Goal: Task Accomplishment & Management: Manage account settings

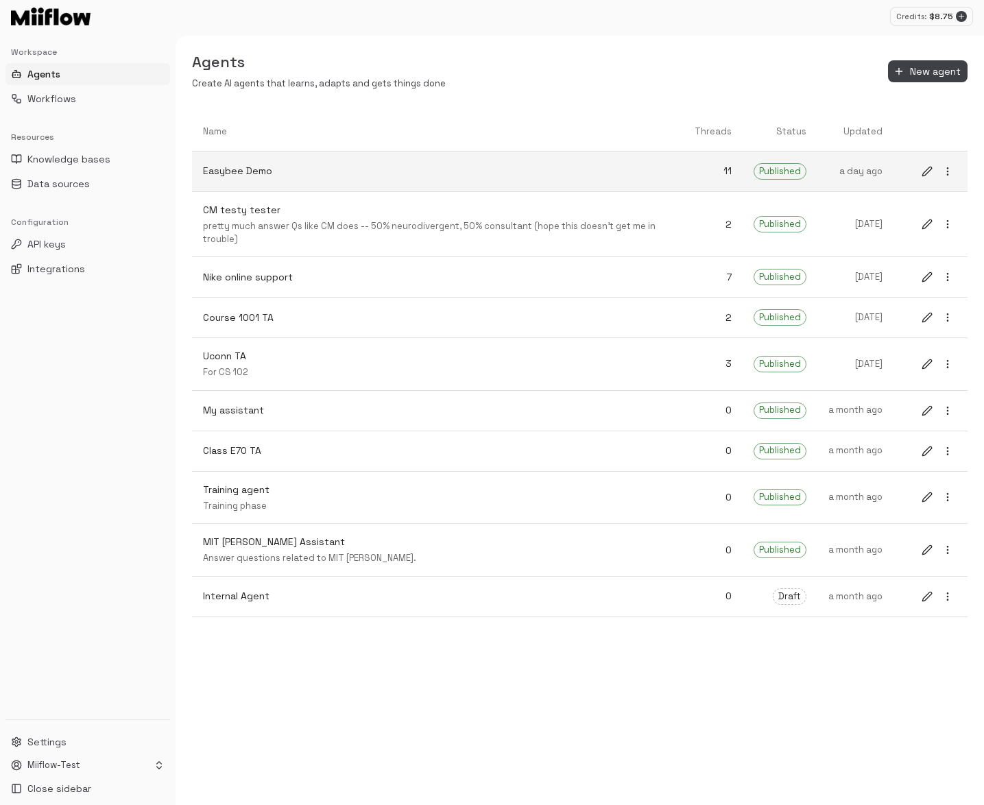
click at [527, 161] on link "Easybee Demo" at bounding box center [438, 171] width 492 height 36
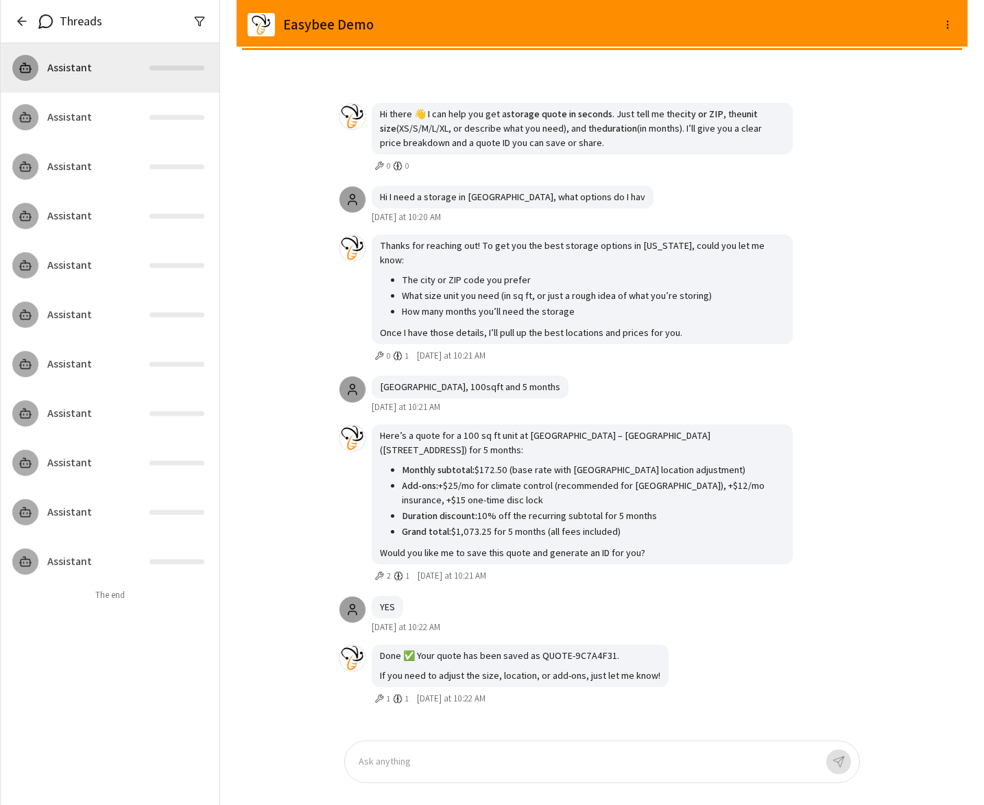
click at [424, 764] on p at bounding box center [587, 762] width 457 height 16
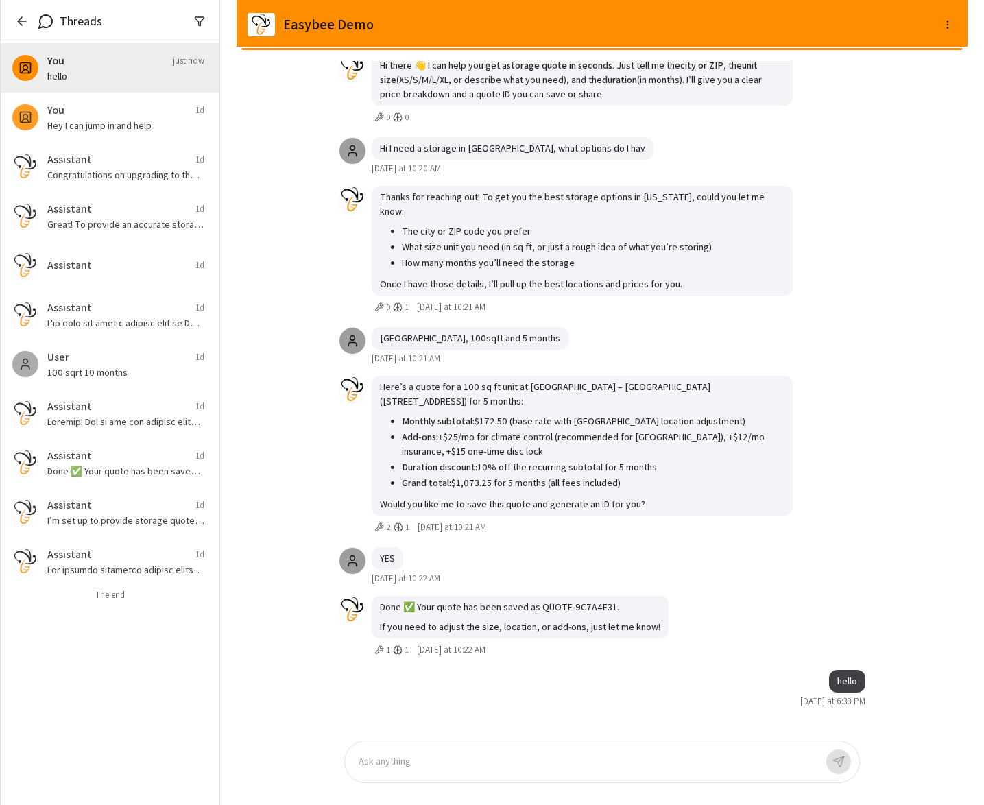
click at [21, 16] on icon "button" at bounding box center [22, 21] width 14 height 14
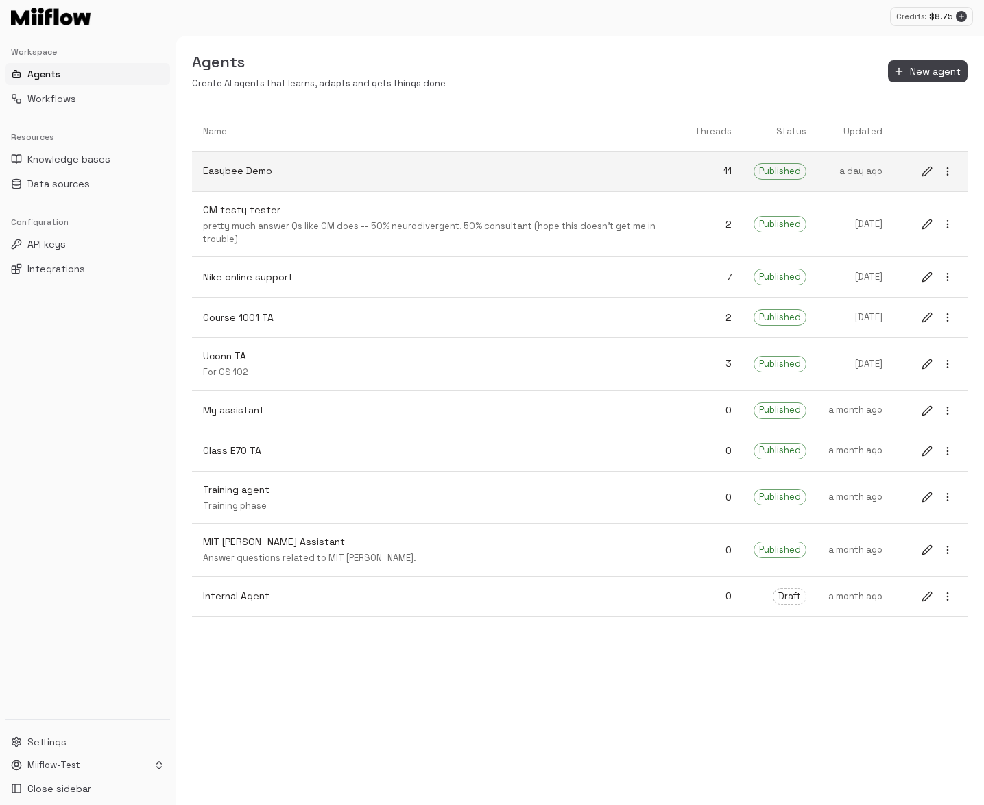
click at [324, 173] on p "Easybee Demo" at bounding box center [438, 171] width 470 height 14
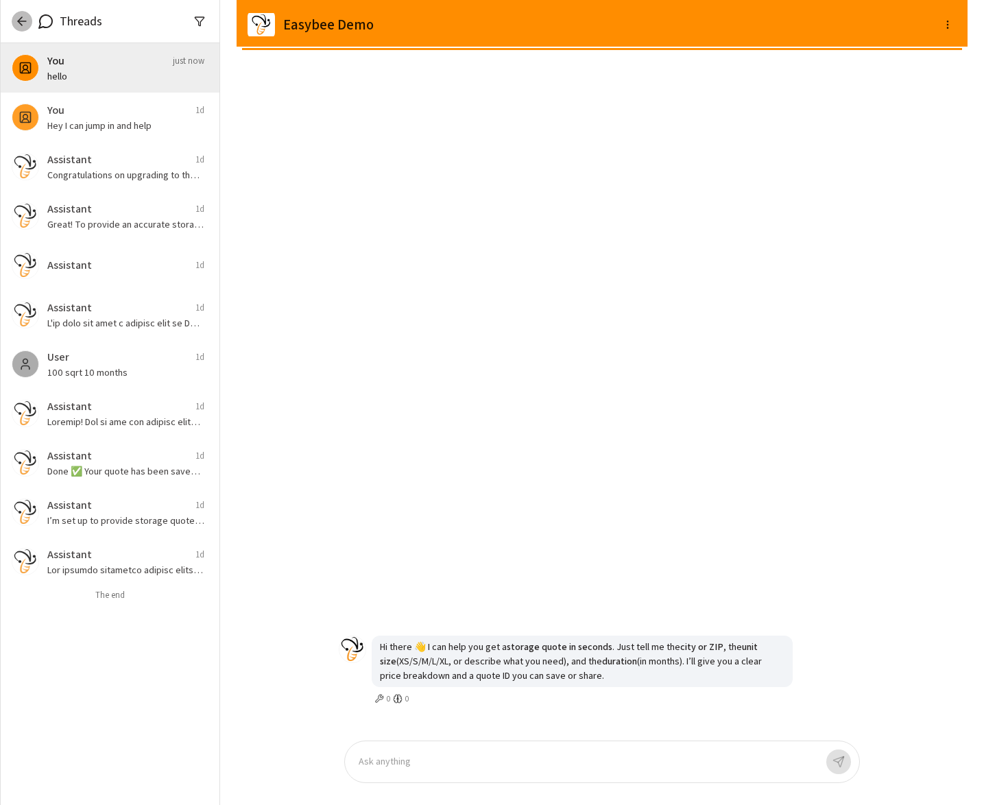
click at [20, 23] on icon "button" at bounding box center [22, 21] width 14 height 14
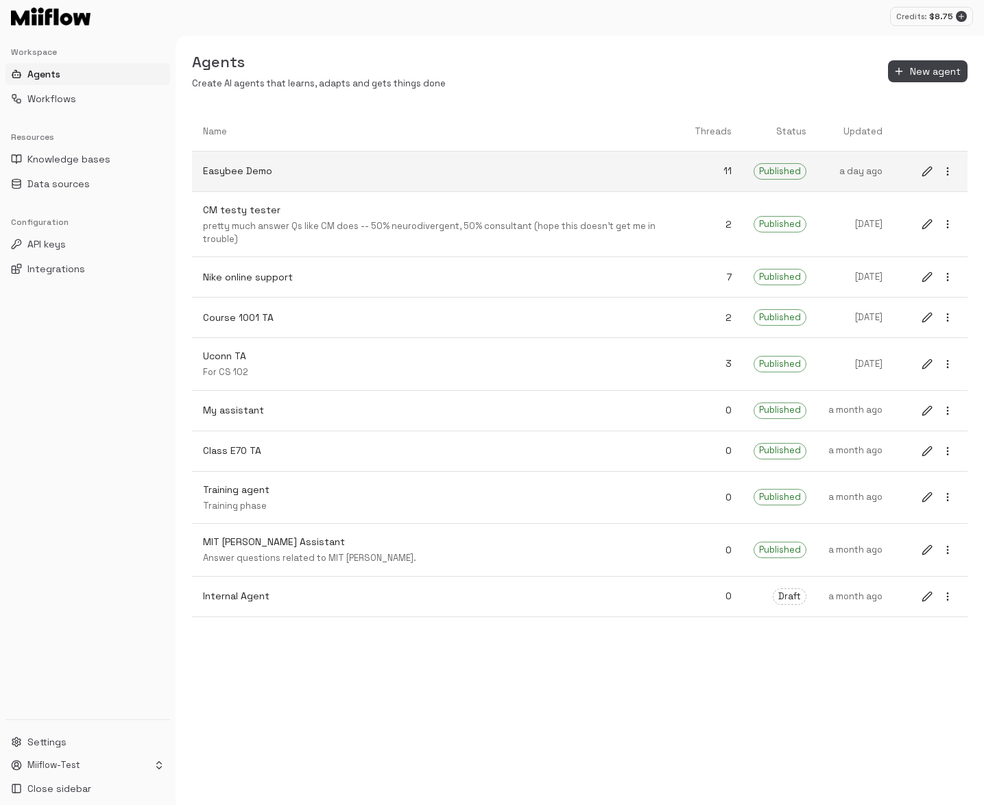
click at [330, 177] on p "Easybee Demo" at bounding box center [438, 171] width 470 height 14
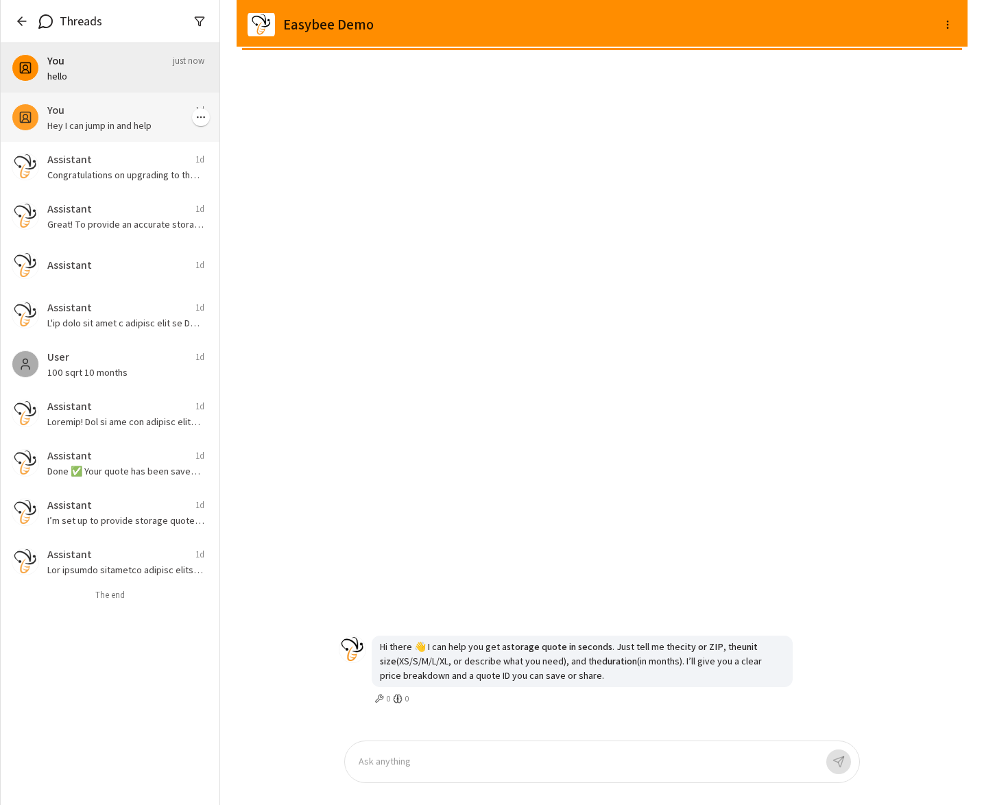
click at [89, 111] on div "You 1d" at bounding box center [125, 110] width 157 height 16
click at [101, 67] on div "You just now" at bounding box center [125, 61] width 157 height 16
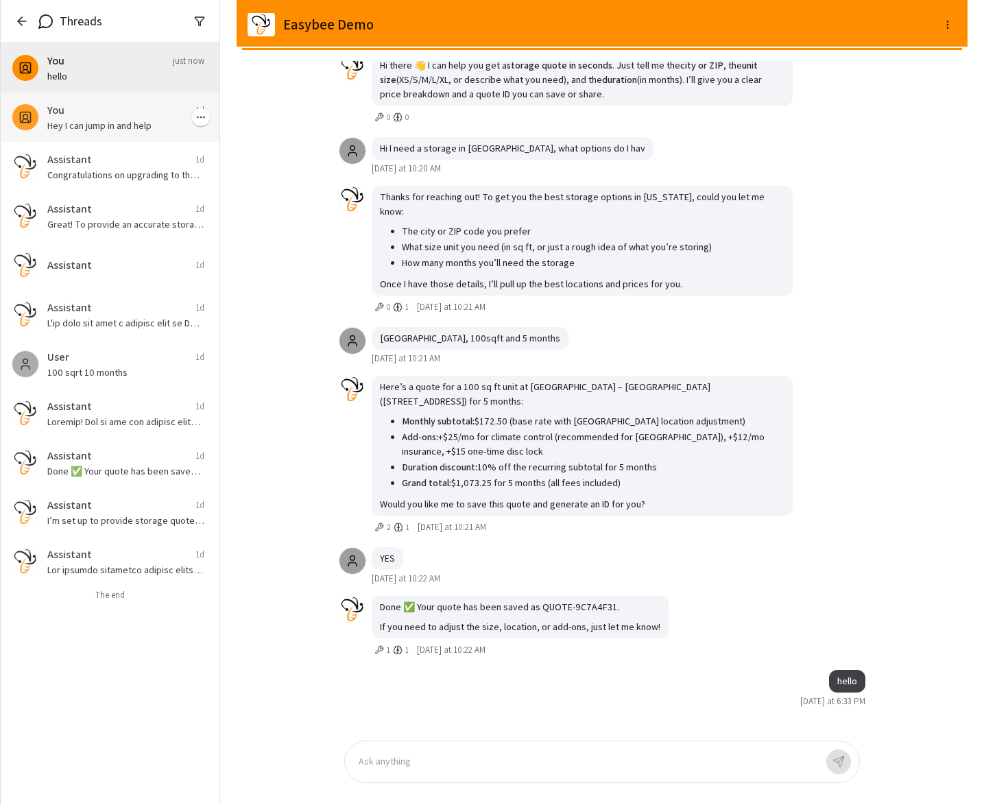
click at [103, 119] on p "Hey I can jump in and help" at bounding box center [125, 126] width 157 height 14
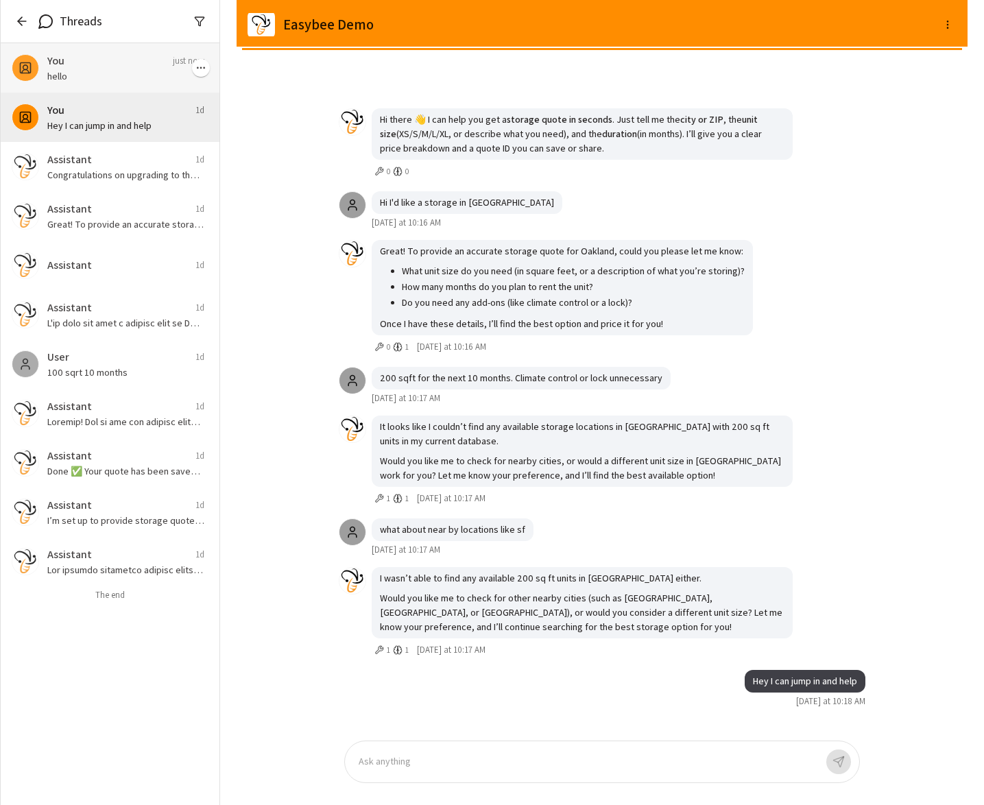
click at [112, 63] on div "You just now" at bounding box center [125, 61] width 157 height 16
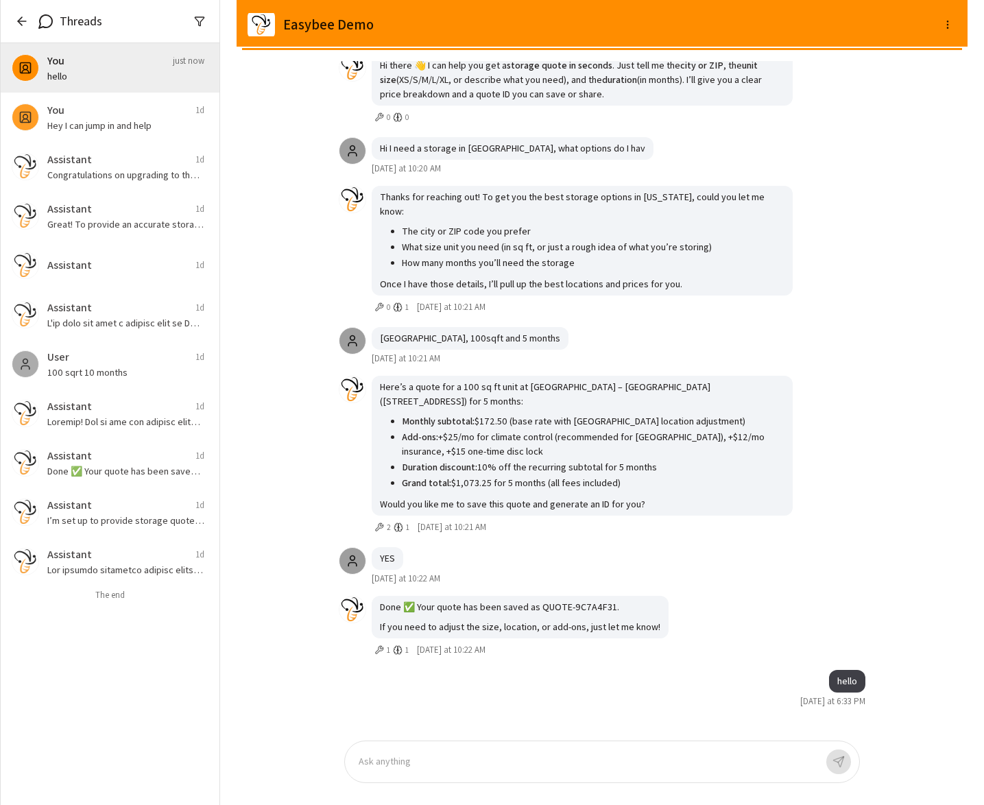
click at [23, 20] on icon "button" at bounding box center [22, 21] width 14 height 14
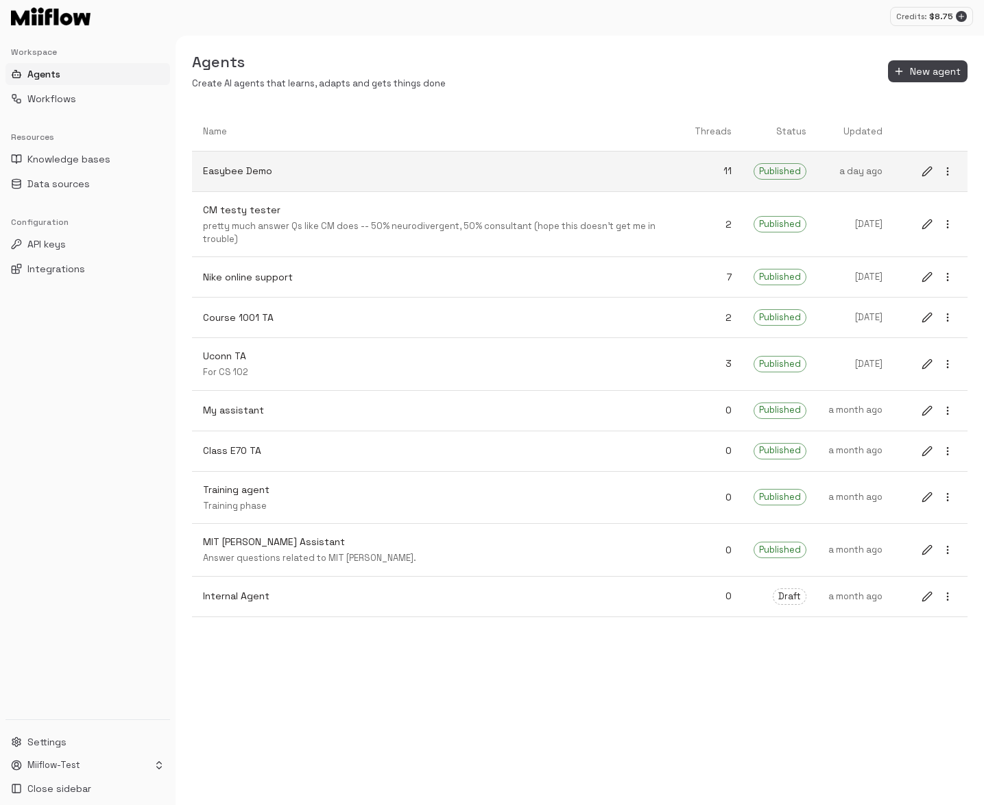
click at [329, 160] on link "Easybee Demo" at bounding box center [438, 171] width 492 height 36
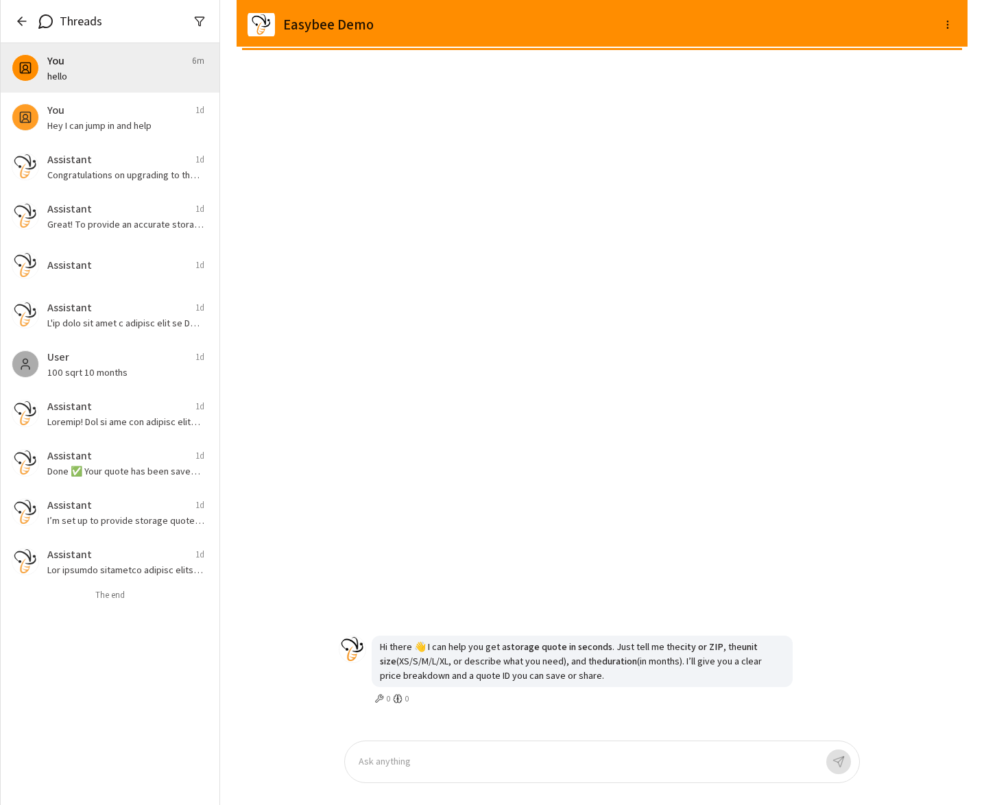
click at [420, 754] on p at bounding box center [587, 762] width 457 height 16
click at [125, 76] on p "hello" at bounding box center [125, 76] width 157 height 14
click at [121, 126] on p "Hey I can jump in and help" at bounding box center [125, 126] width 157 height 14
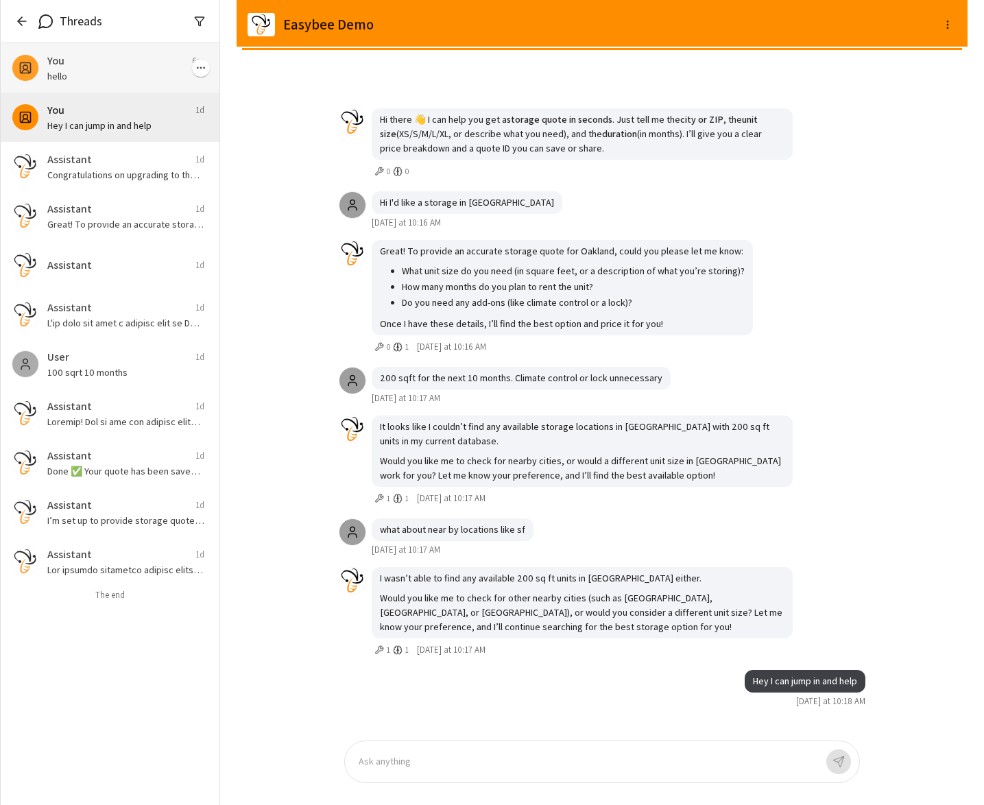
click at [123, 60] on div "You 6m" at bounding box center [125, 61] width 157 height 16
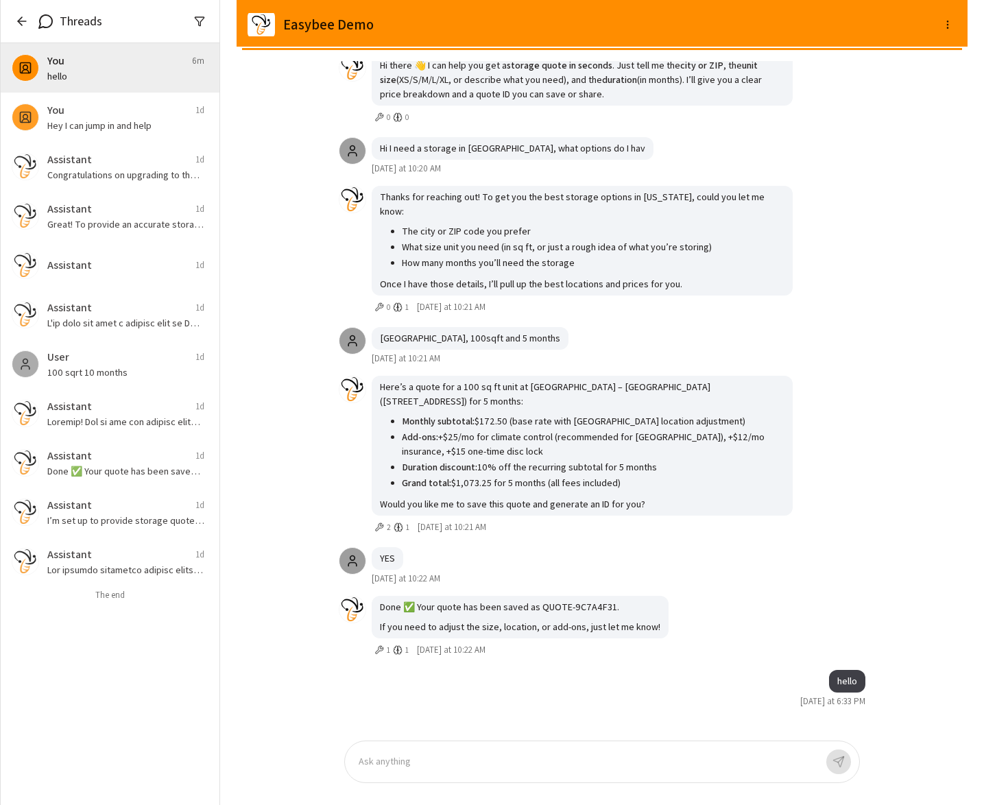
click at [506, 762] on p at bounding box center [587, 762] width 457 height 16
click at [26, 23] on icon "button" at bounding box center [22, 21] width 14 height 14
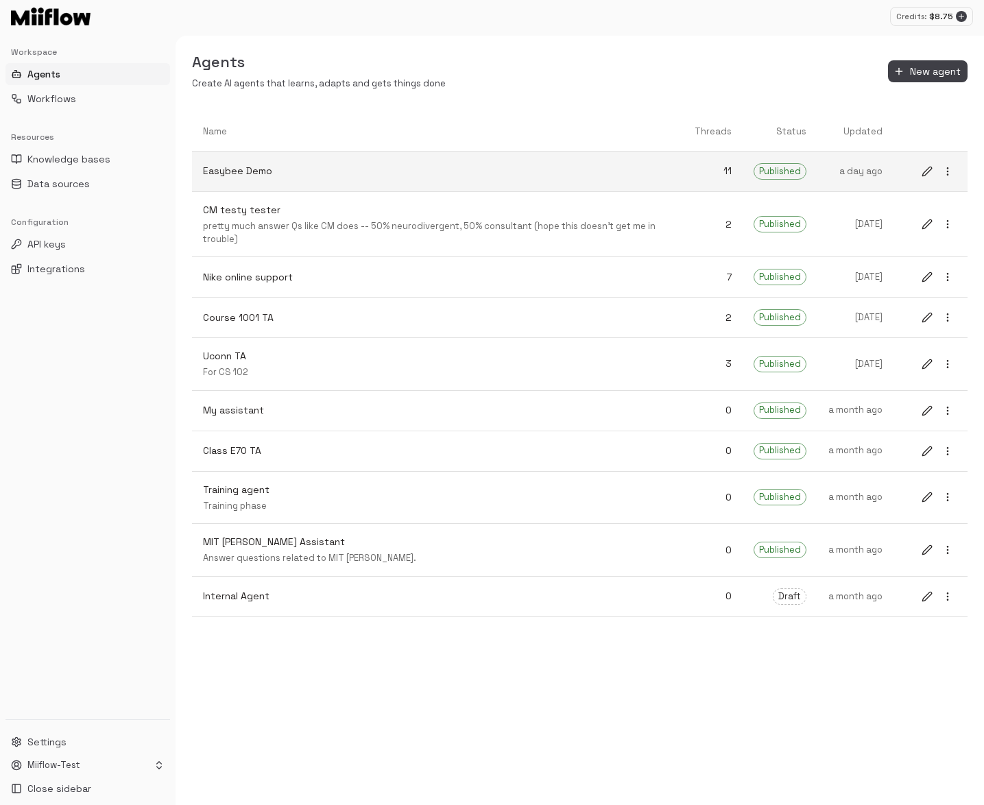
click at [920, 171] on button "edit" at bounding box center [927, 171] width 18 height 18
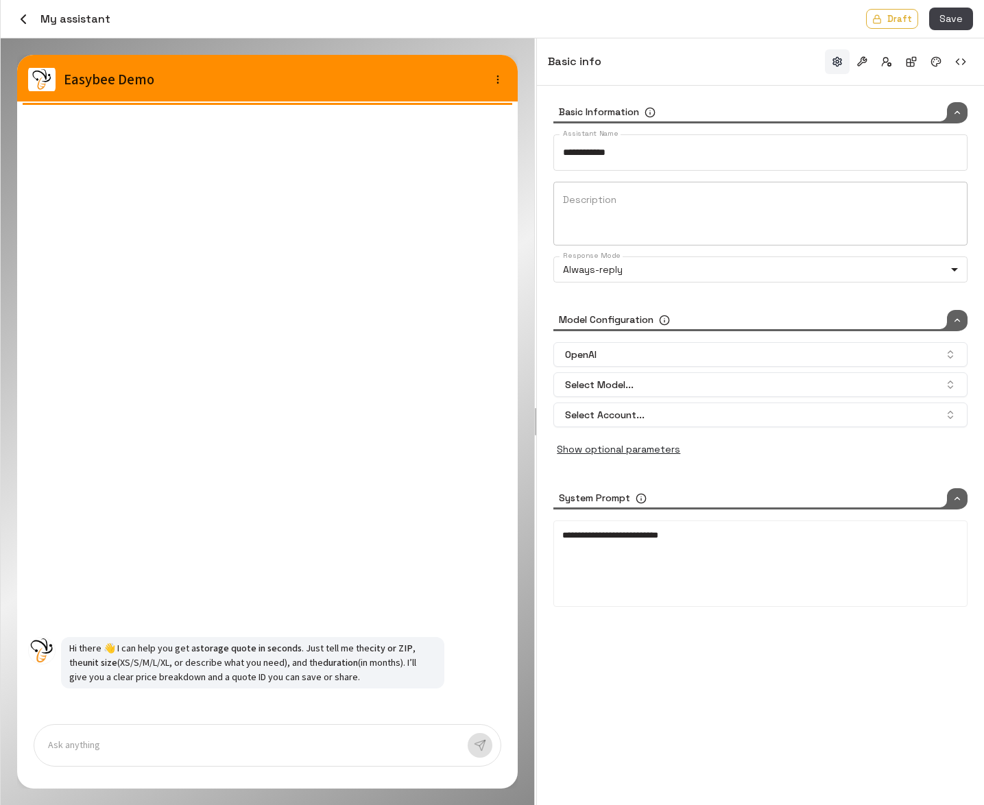
type input "**********"
type input "*****"
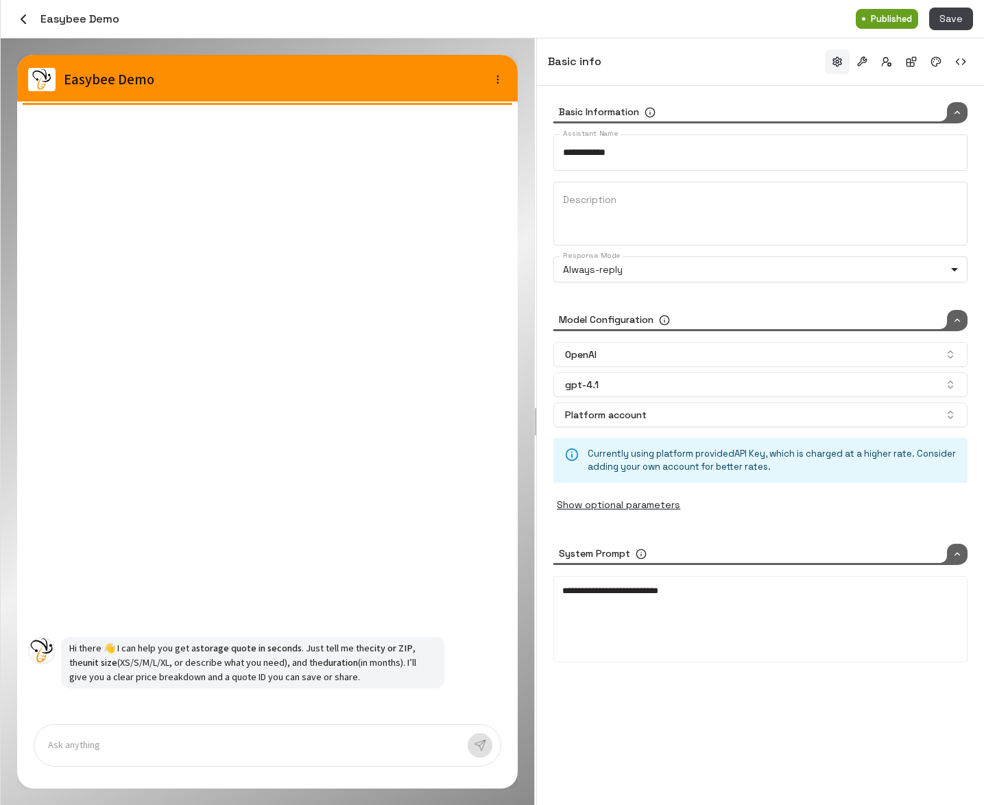
click at [125, 740] on p at bounding box center [252, 746] width 409 height 16
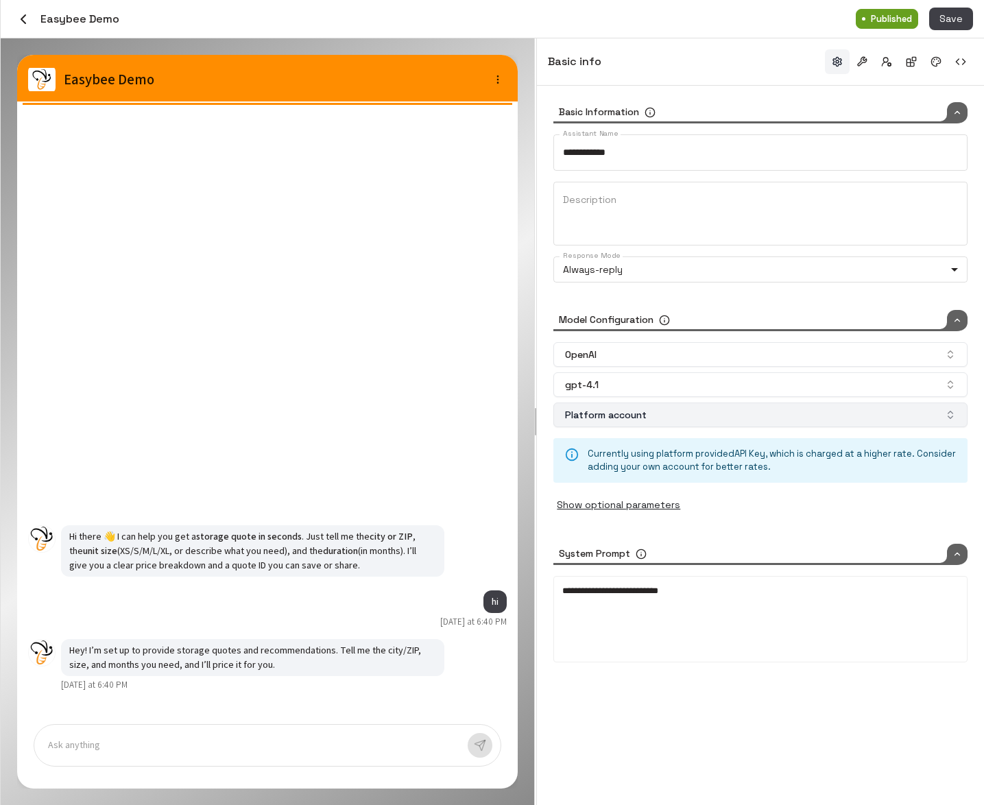
click at [706, 420] on button "Platform account" at bounding box center [760, 414] width 414 height 25
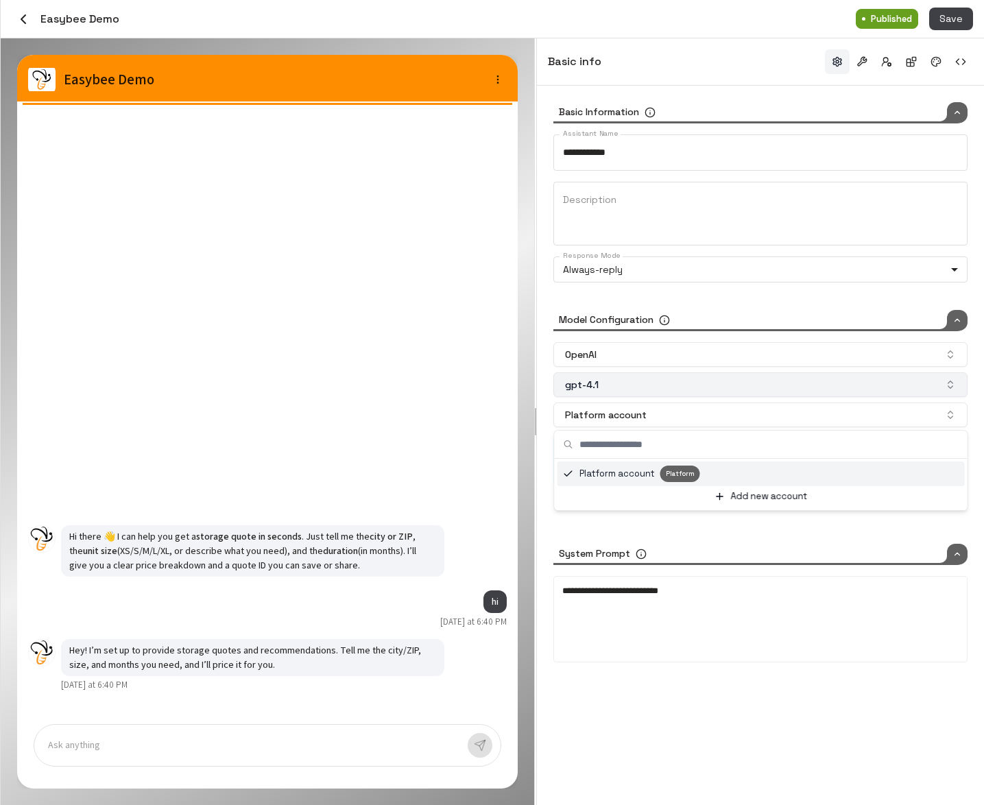
click at [690, 393] on button "gpt-4.1" at bounding box center [760, 384] width 414 height 25
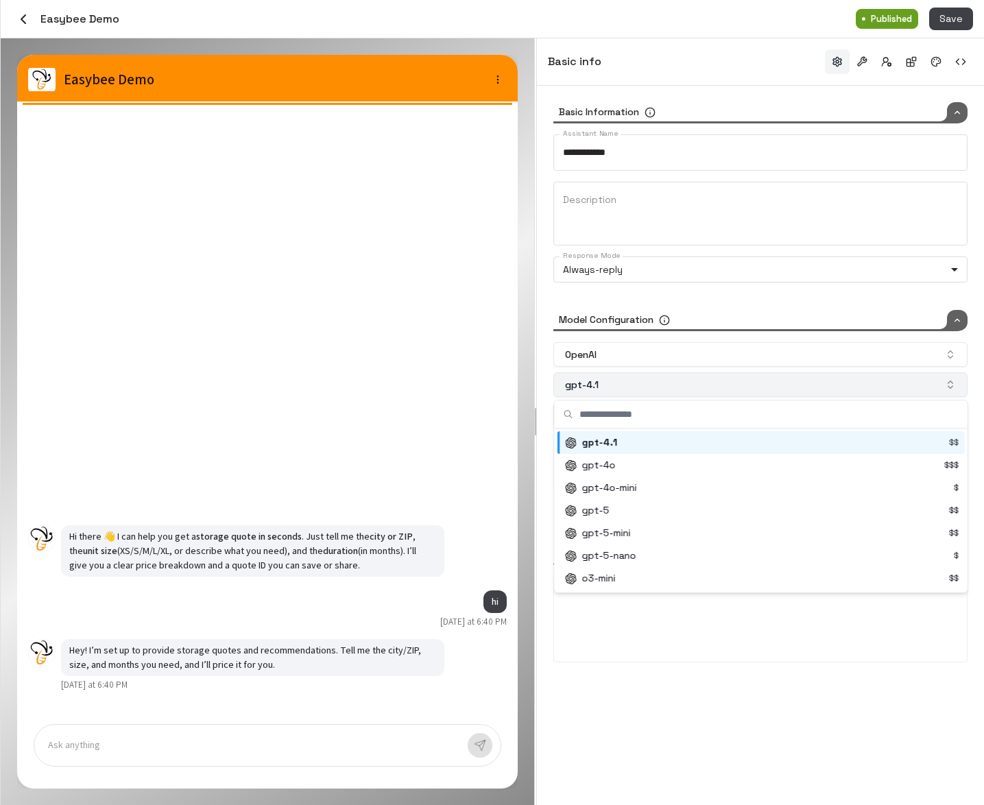
click at [690, 387] on button "gpt-4.1" at bounding box center [760, 384] width 414 height 25
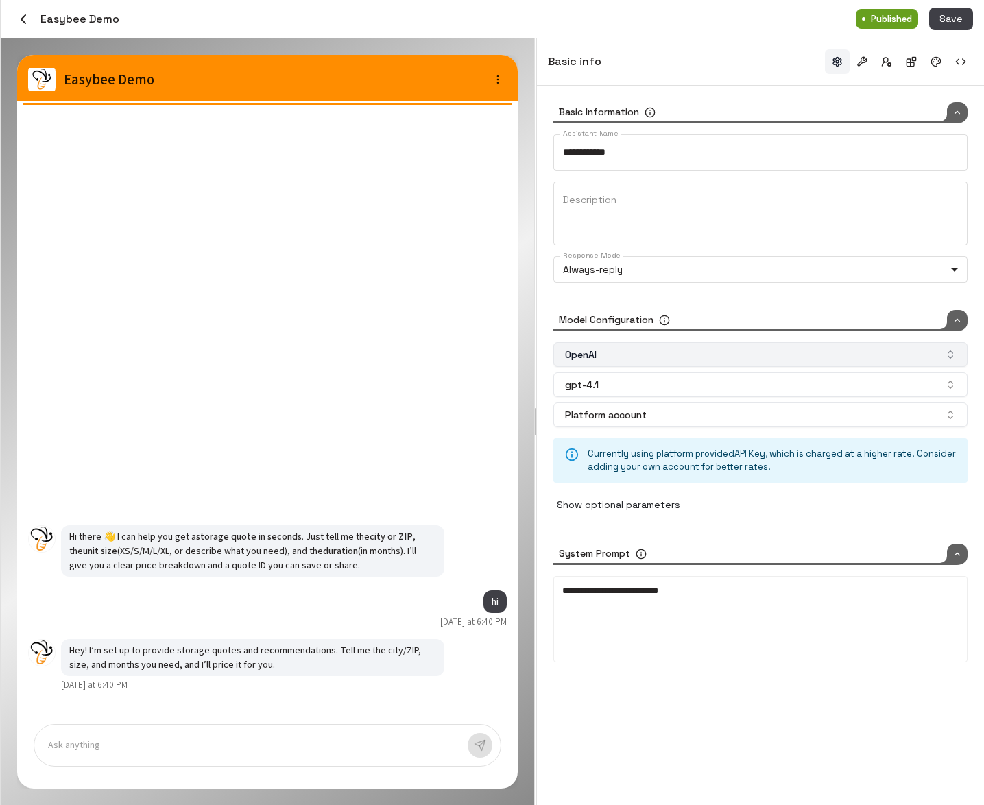
click at [688, 358] on button "OpenAI" at bounding box center [760, 354] width 414 height 25
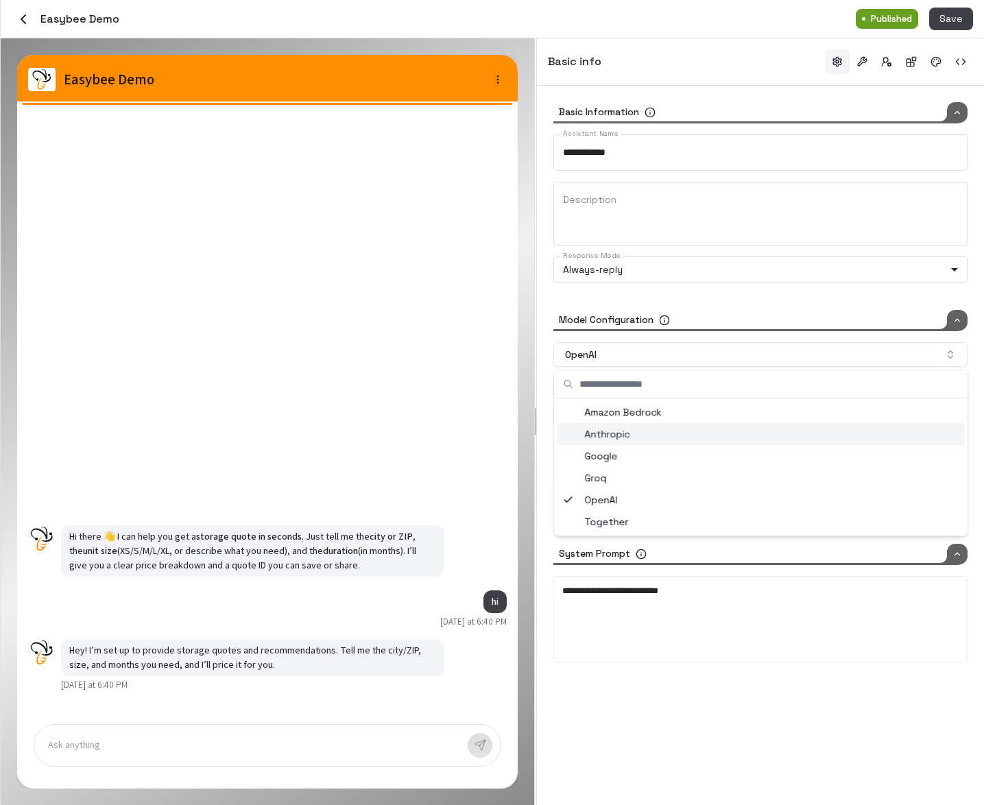
click at [651, 428] on div "Anthropic" at bounding box center [760, 434] width 407 height 22
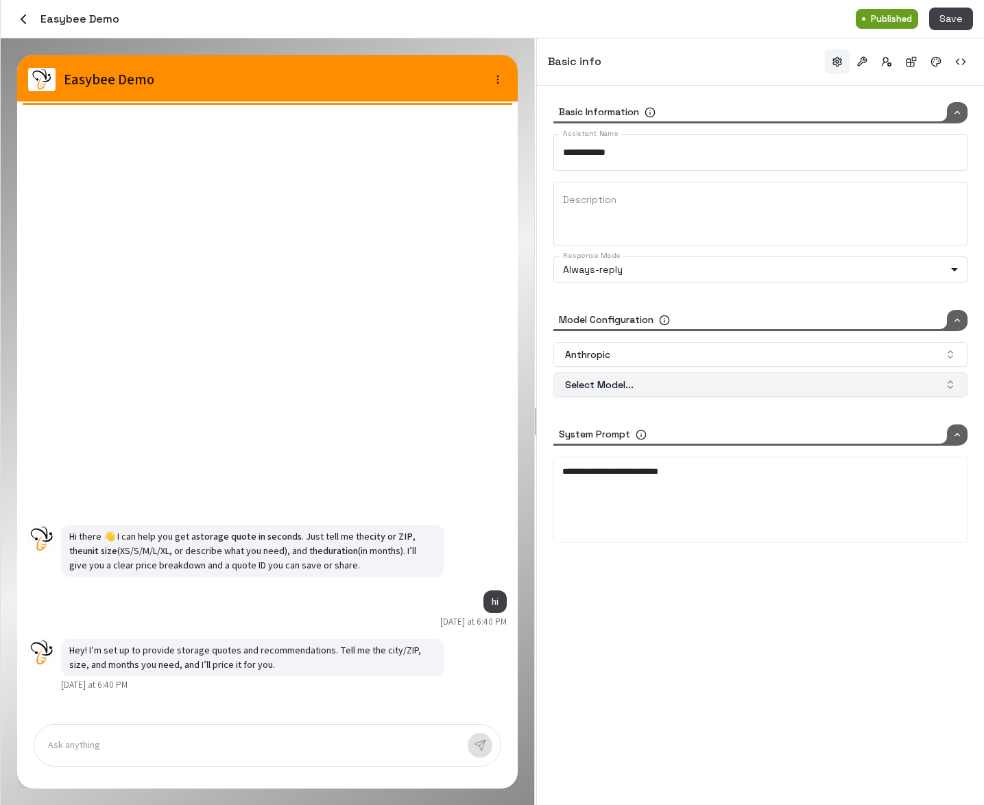
click at [655, 381] on button "Select Model..." at bounding box center [760, 384] width 414 height 25
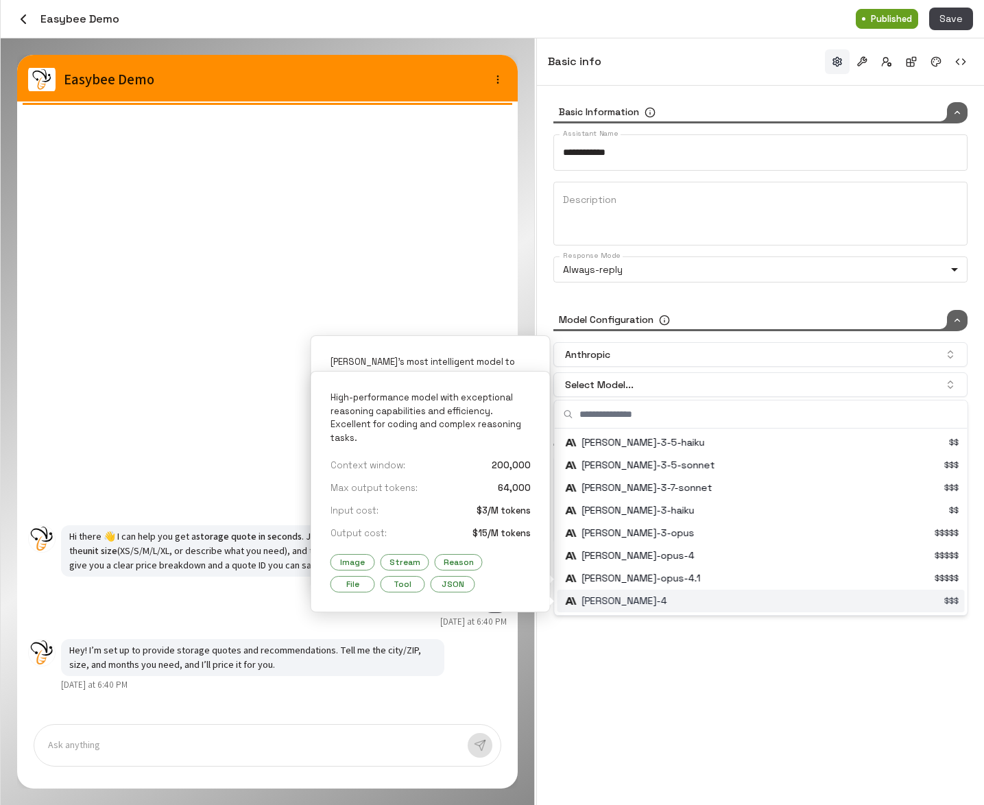
drag, startPoint x: 669, startPoint y: 605, endPoint x: 666, endPoint y: 596, distance: 8.9
click at [666, 596] on div "Suggestions" at bounding box center [762, 601] width 405 height 23
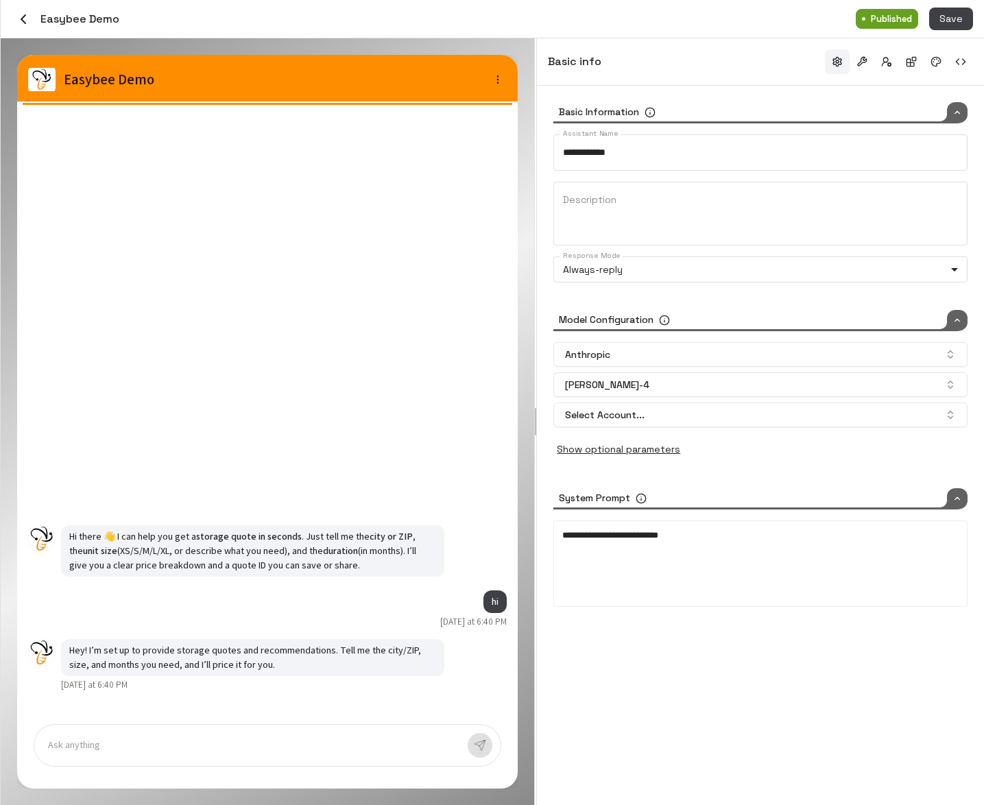
click at [662, 429] on div "Anthropic [PERSON_NAME]-4 Select Account... Show optional parameters Extended T…" at bounding box center [760, 401] width 414 height 119
click at [666, 415] on button "Select Account..." at bounding box center [760, 414] width 414 height 25
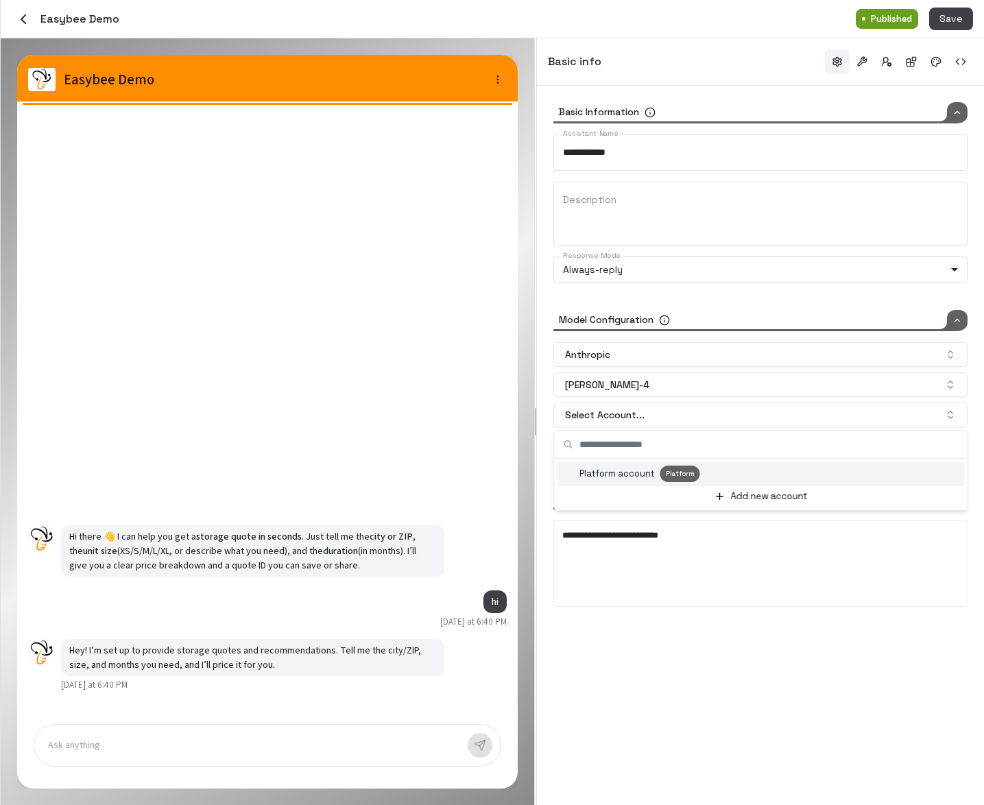
click at [625, 467] on div "Platform account Platform" at bounding box center [761, 474] width 396 height 16
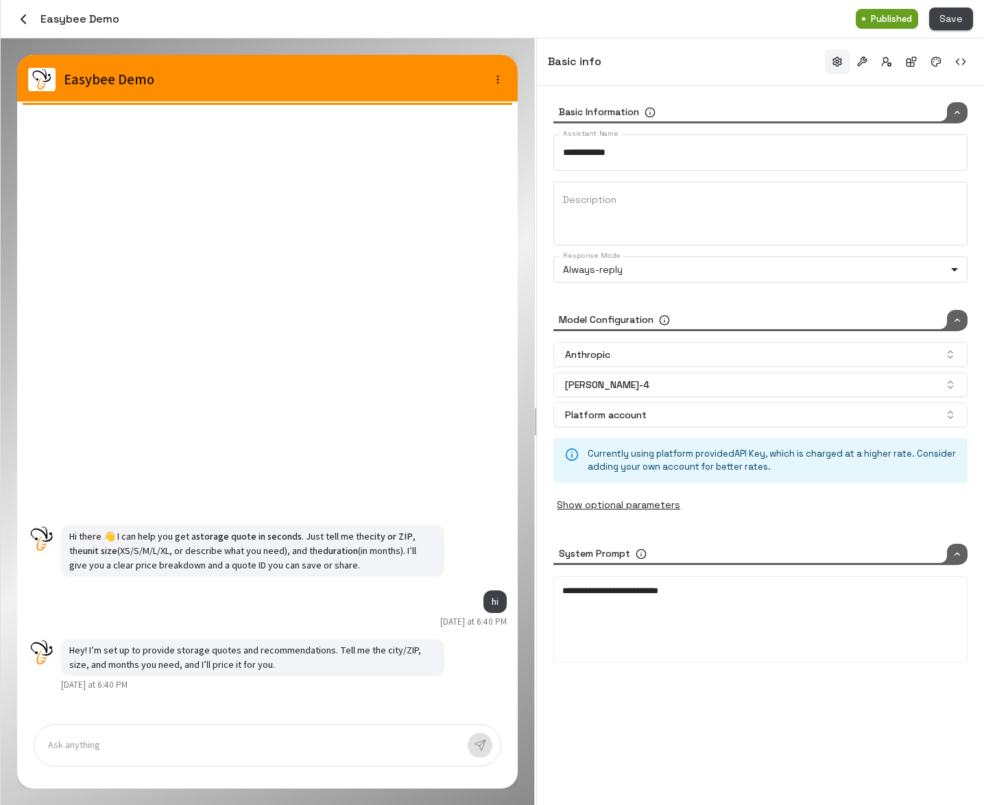
click at [947, 19] on button "Save" at bounding box center [951, 19] width 44 height 23
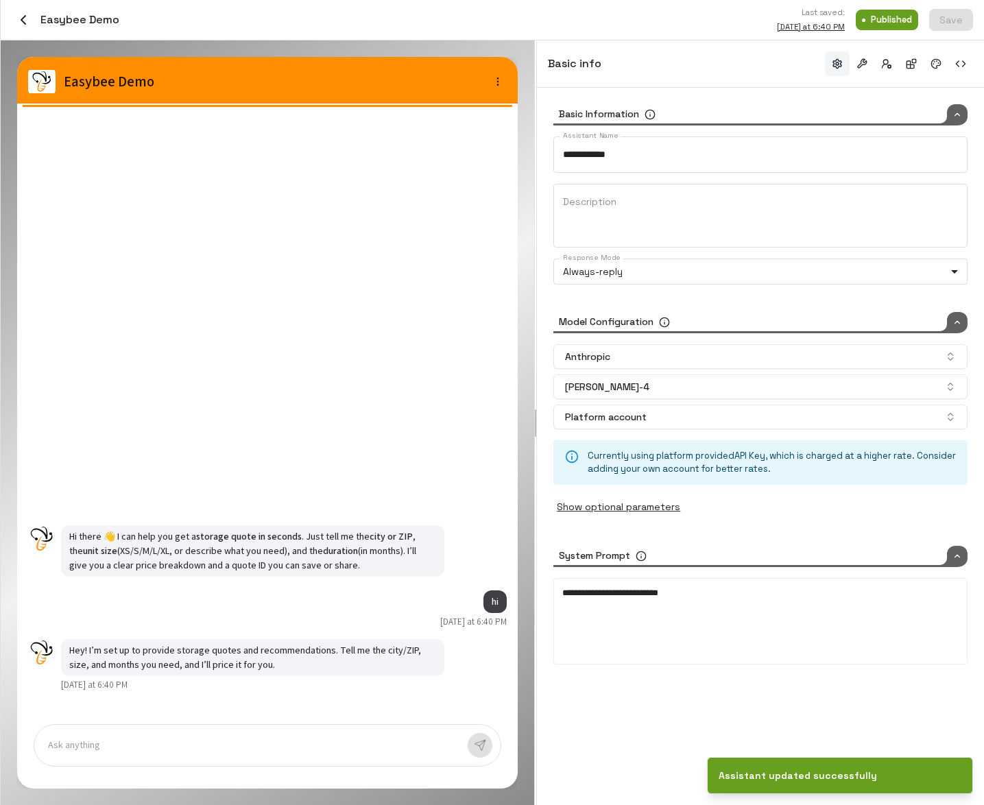
click at [250, 755] on div "Ask anything" at bounding box center [268, 745] width 468 height 43
type input "****"
click at [250, 741] on div at bounding box center [252, 746] width 409 height 16
click at [860, 67] on button "button" at bounding box center [861, 63] width 25 height 25
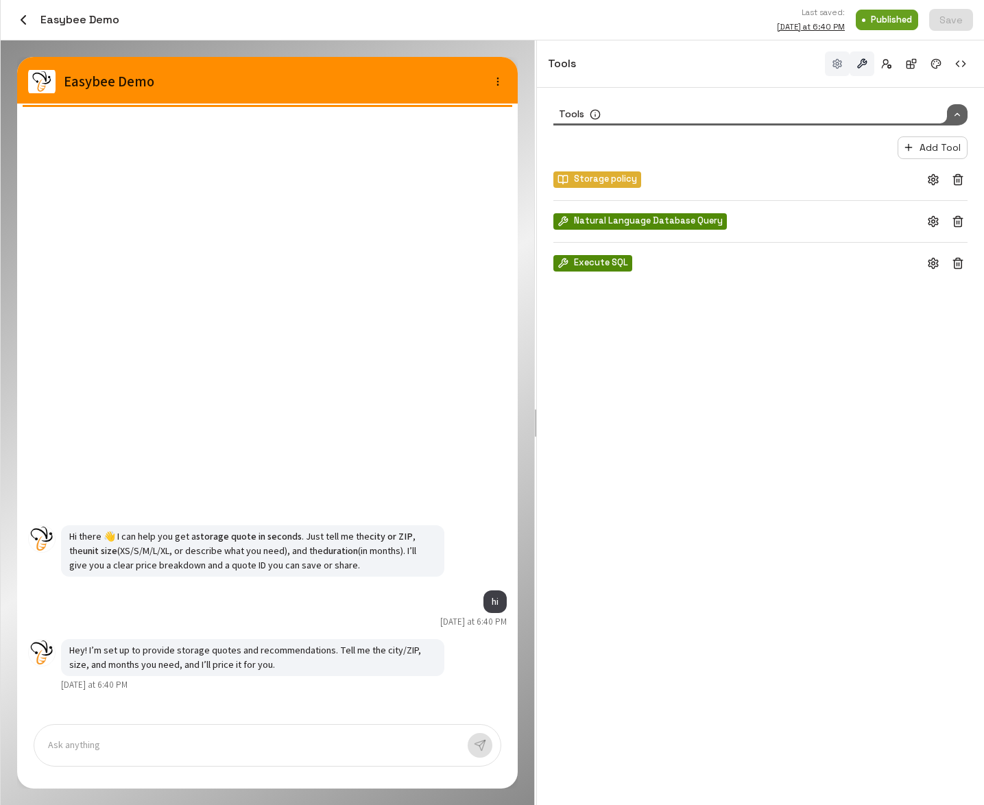
click at [840, 63] on button "button" at bounding box center [837, 63] width 25 height 25
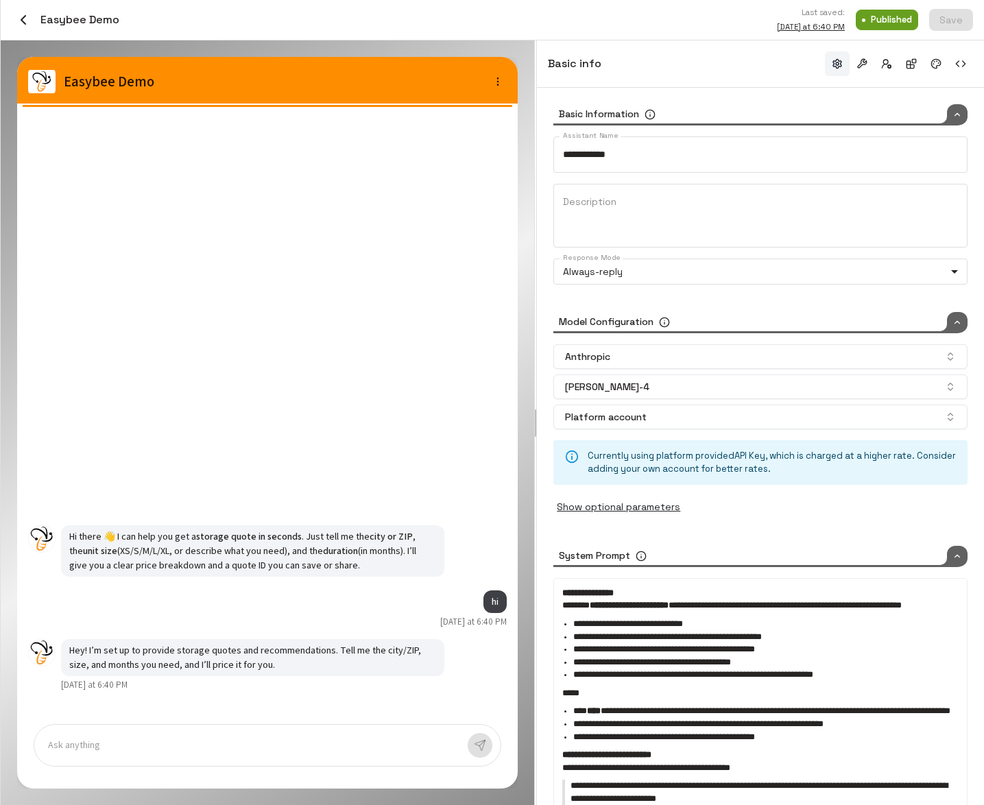
click at [166, 736] on div "Ask anything" at bounding box center [268, 745] width 468 height 43
click at [156, 751] on div at bounding box center [252, 746] width 409 height 16
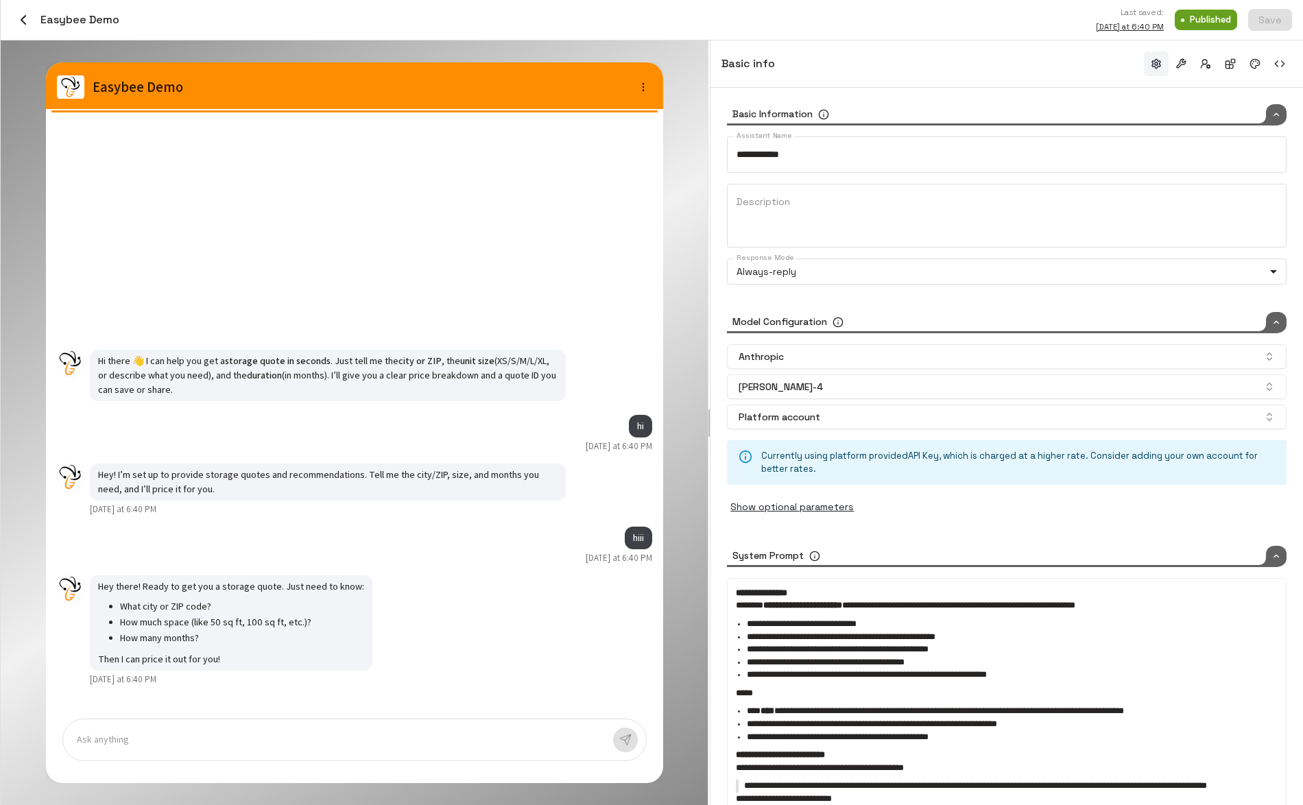
type input "****"
